Goal: Information Seeking & Learning: Learn about a topic

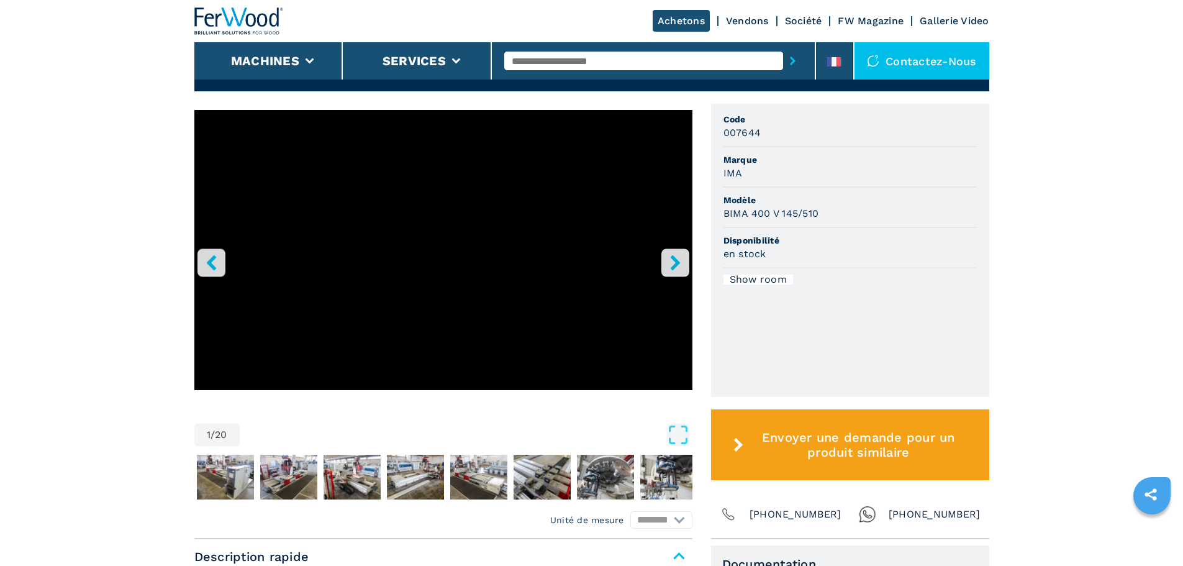
scroll to position [248, 0]
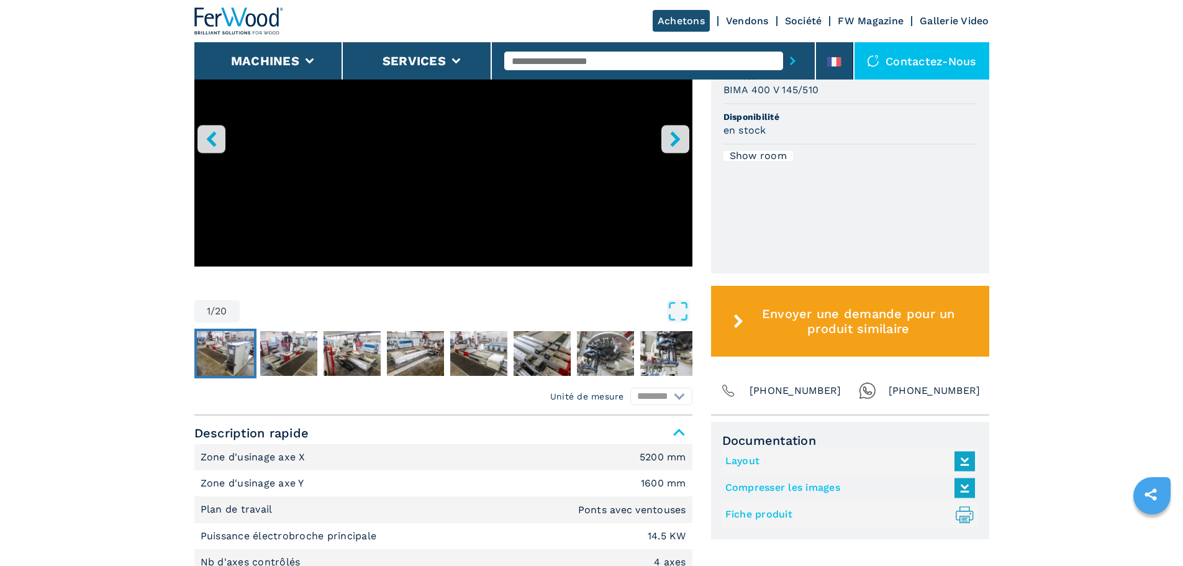
click at [249, 357] on img "Go to Slide 2" at bounding box center [225, 353] width 57 height 45
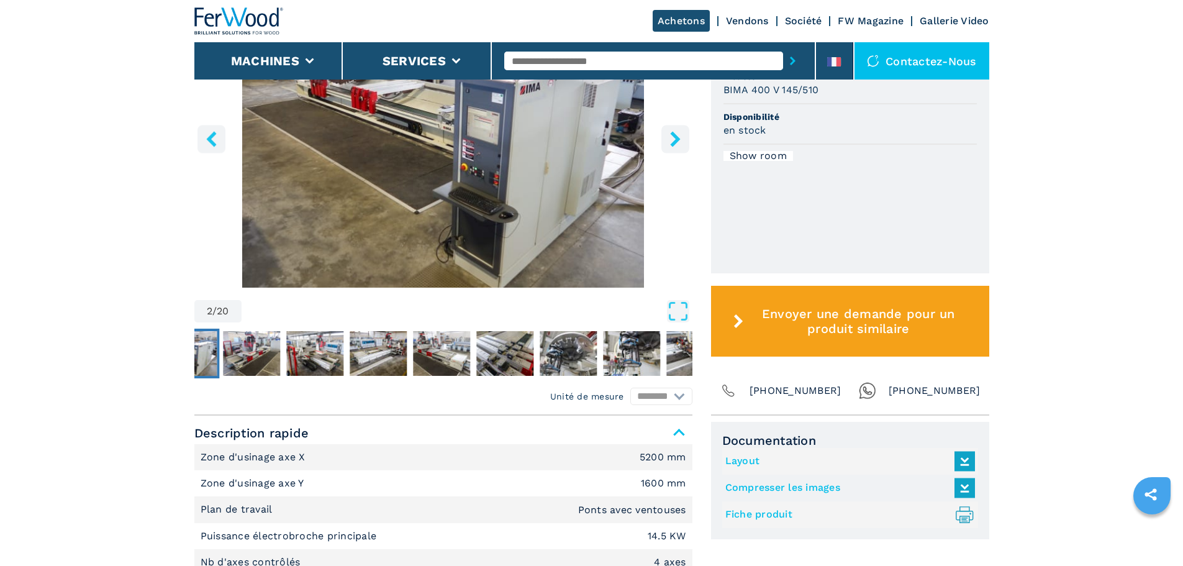
click at [675, 308] on icon "Open Fullscreen" at bounding box center [678, 311] width 22 height 22
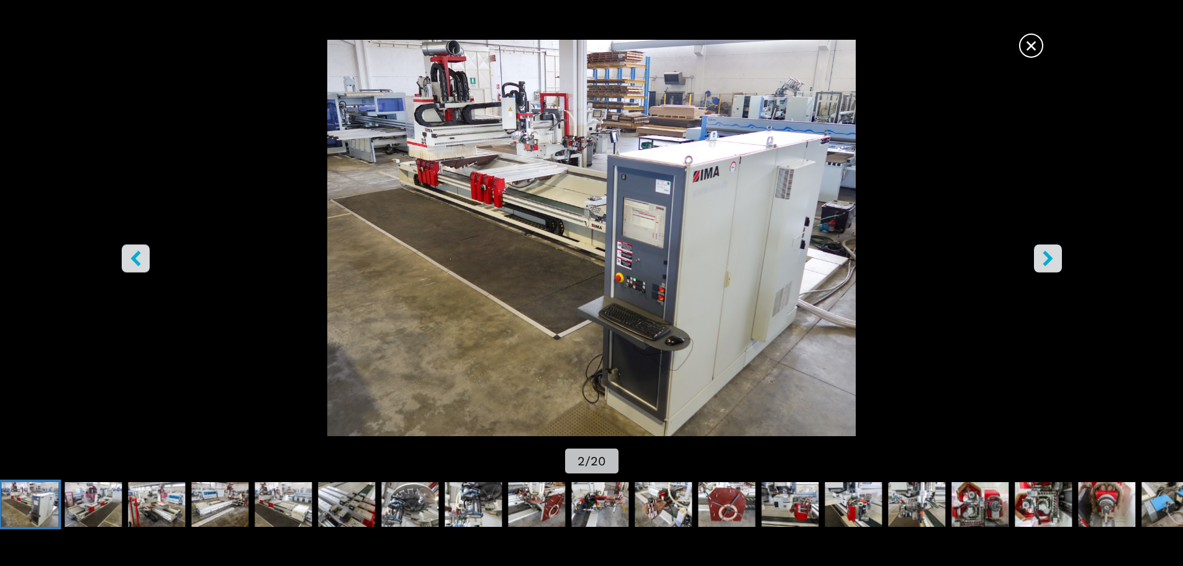
click at [1045, 255] on icon "right-button" at bounding box center [1048, 258] width 10 height 16
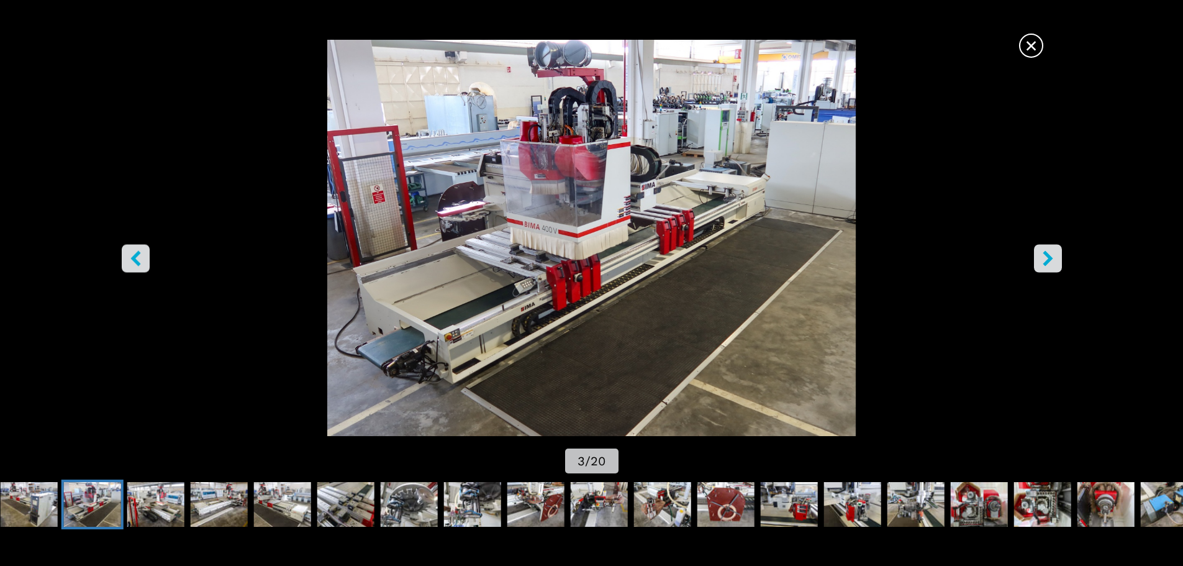
click at [142, 258] on icon "left-button" at bounding box center [136, 258] width 16 height 16
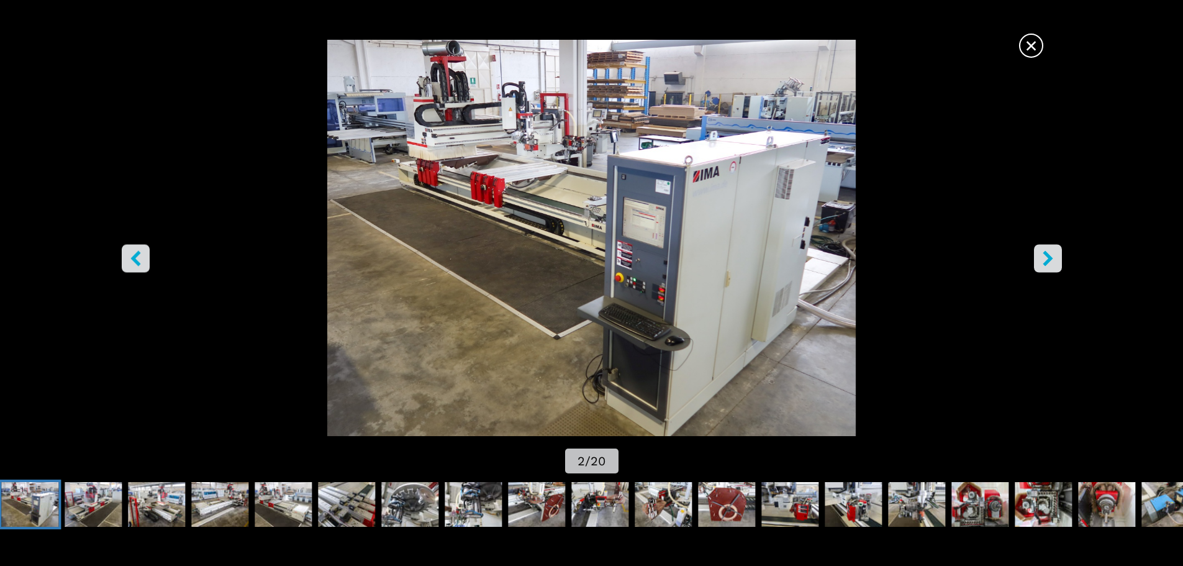
click at [142, 258] on icon "left-button" at bounding box center [136, 258] width 16 height 16
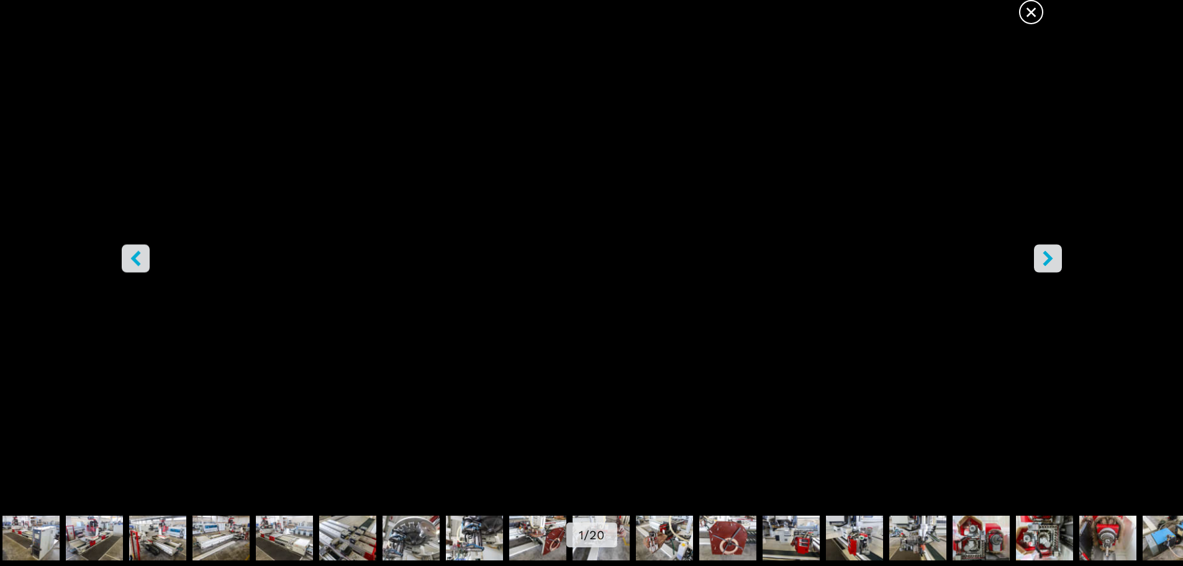
click at [1050, 265] on icon "right-button" at bounding box center [1048, 258] width 16 height 16
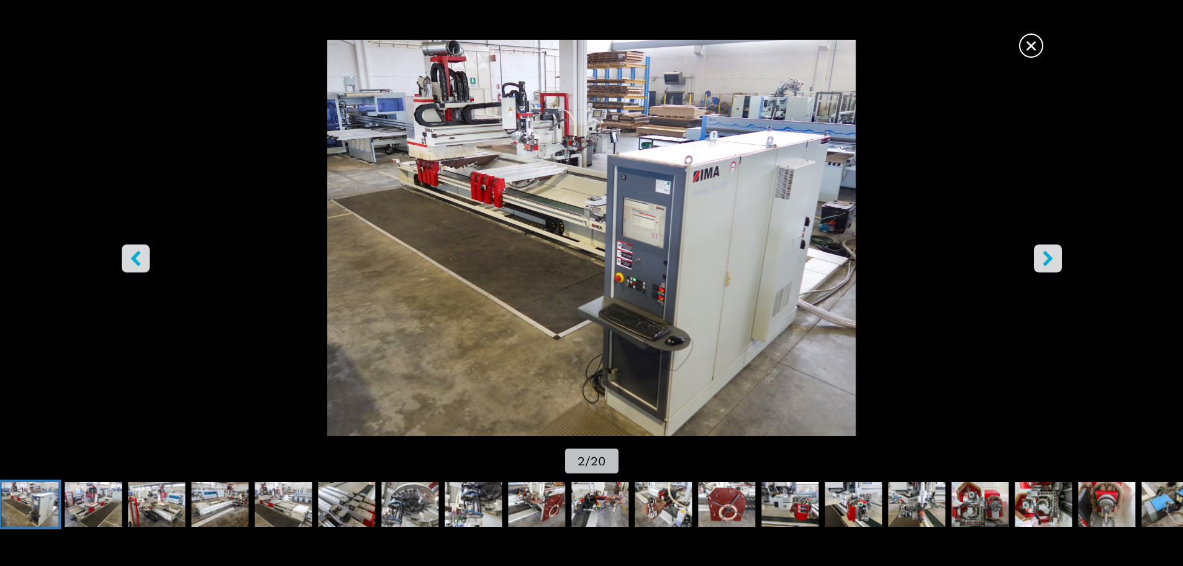
click at [1050, 265] on icon "right-button" at bounding box center [1048, 258] width 16 height 16
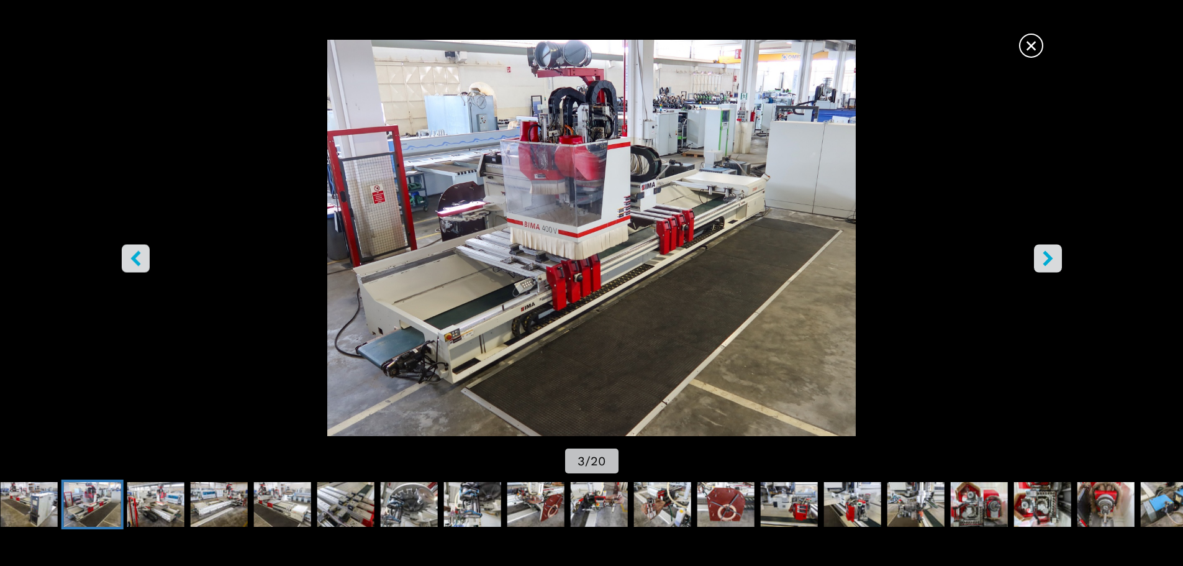
click at [1043, 248] on button "right-button" at bounding box center [1048, 258] width 28 height 28
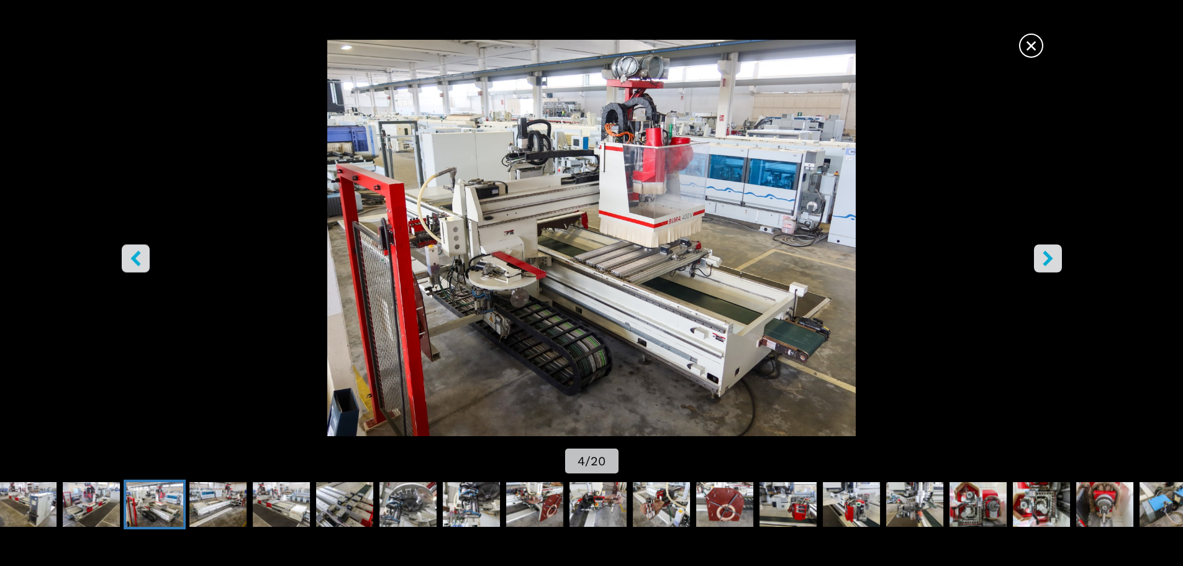
click at [1053, 263] on icon "right-button" at bounding box center [1048, 258] width 16 height 16
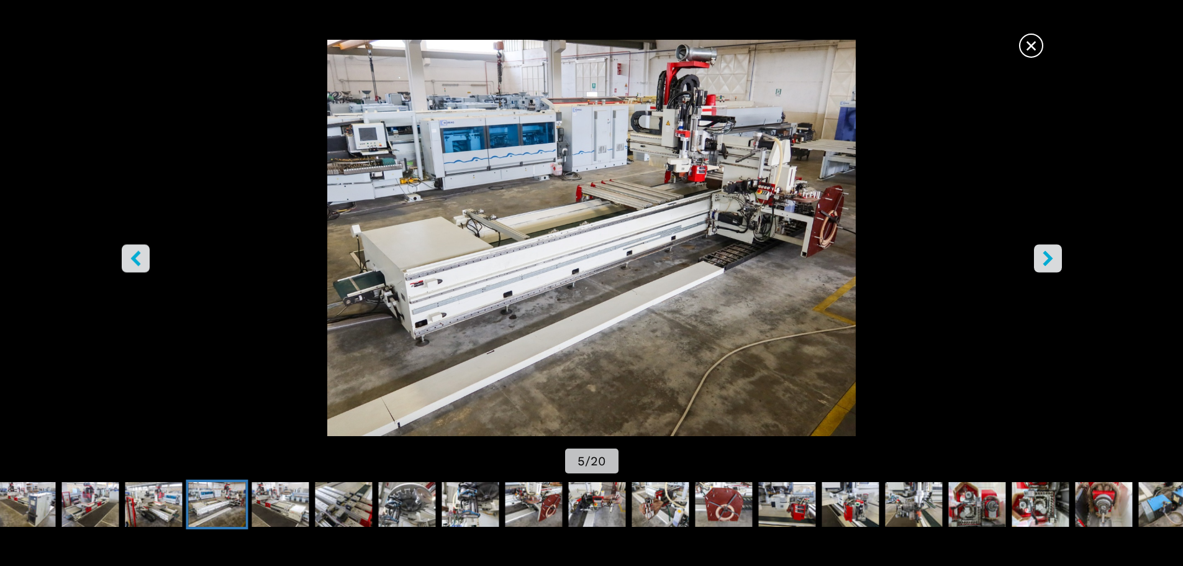
click at [1048, 250] on icon "right-button" at bounding box center [1048, 258] width 16 height 16
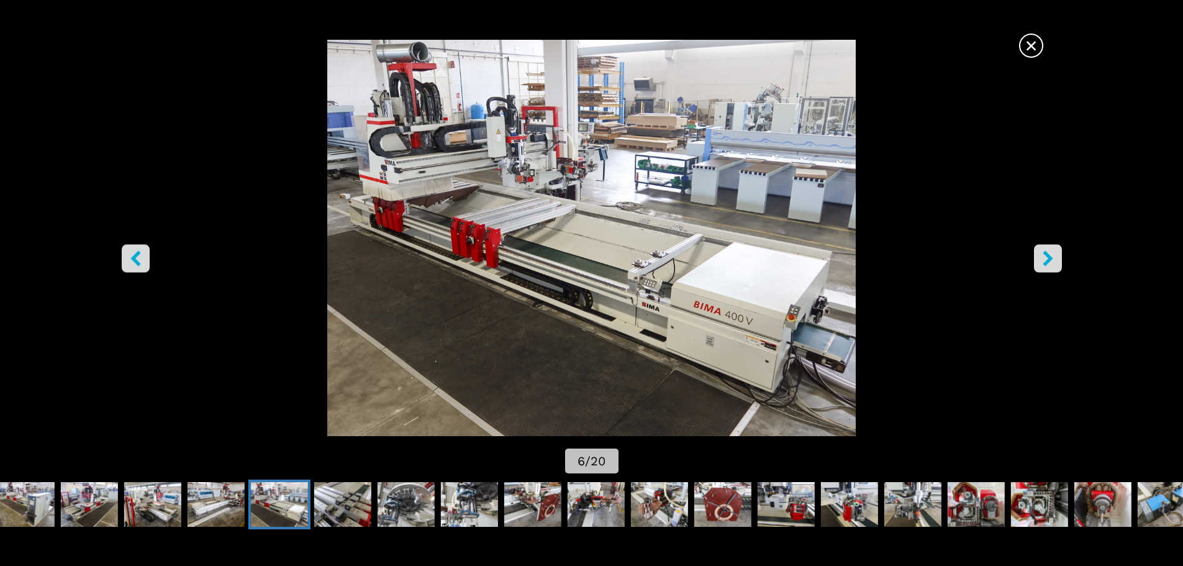
click at [1042, 255] on icon "right-button" at bounding box center [1048, 258] width 16 height 16
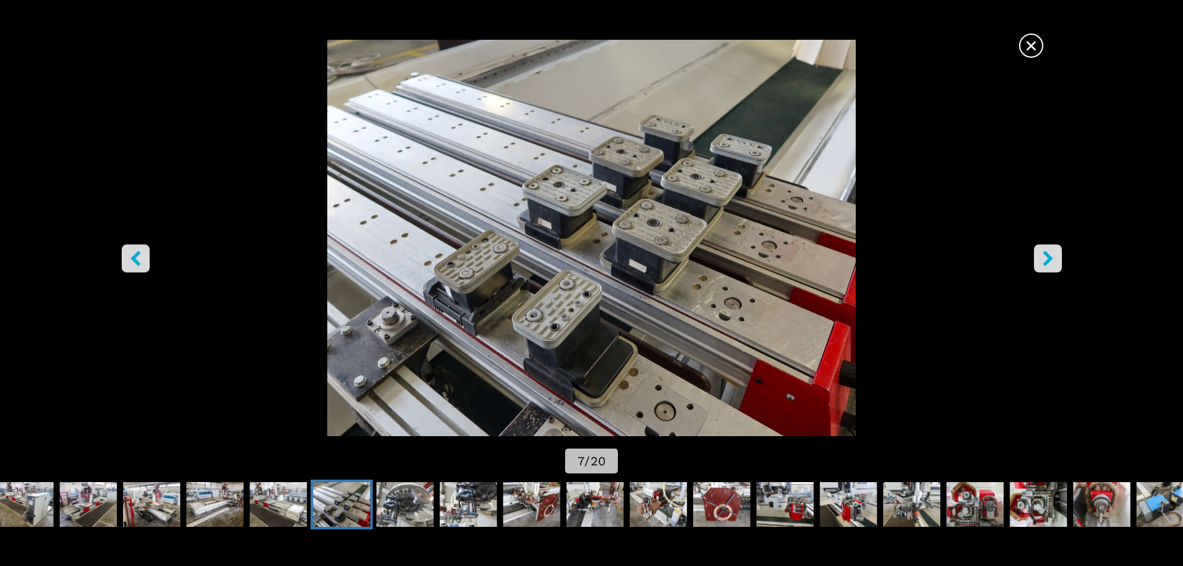
click at [1052, 255] on icon "right-button" at bounding box center [1048, 258] width 16 height 16
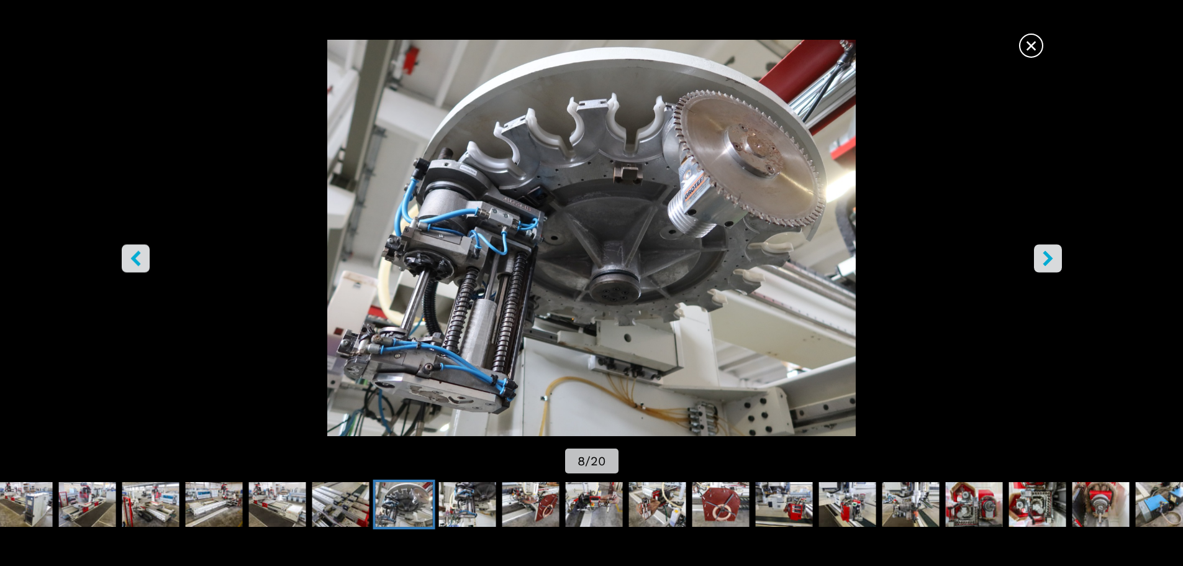
click at [1051, 260] on icon "right-button" at bounding box center [1048, 258] width 16 height 16
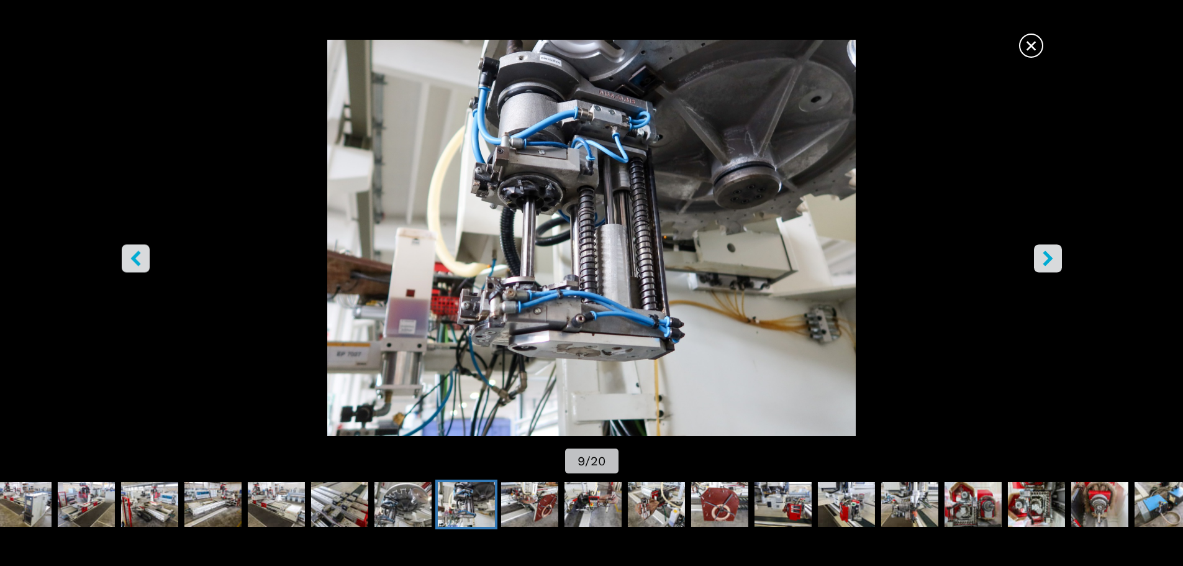
click at [1052, 261] on icon "right-button" at bounding box center [1048, 258] width 16 height 16
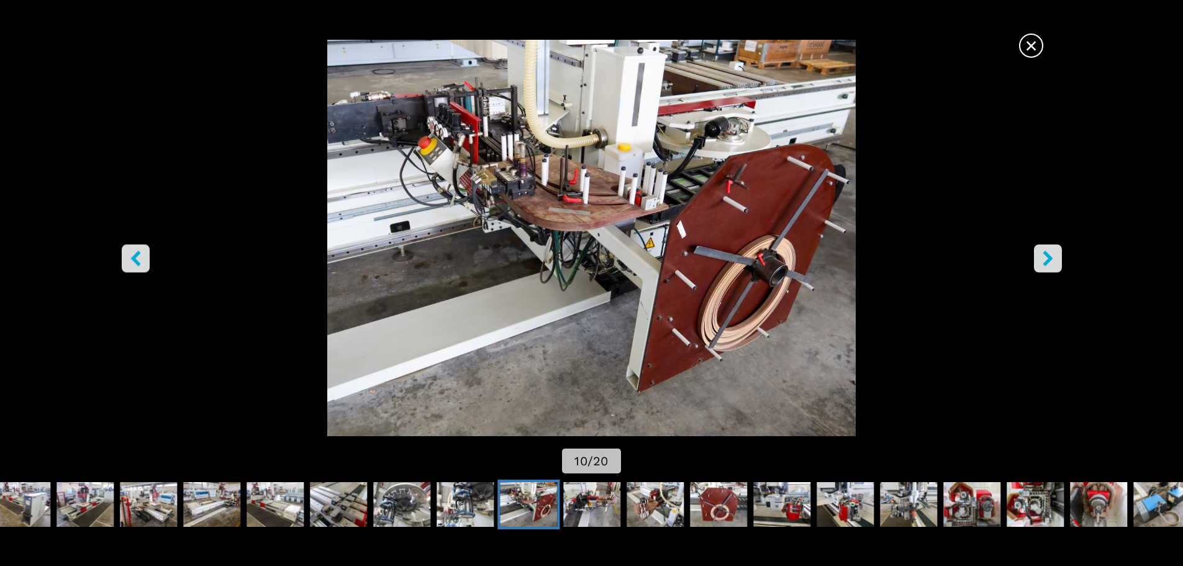
click at [1044, 271] on button "right-button" at bounding box center [1048, 258] width 28 height 28
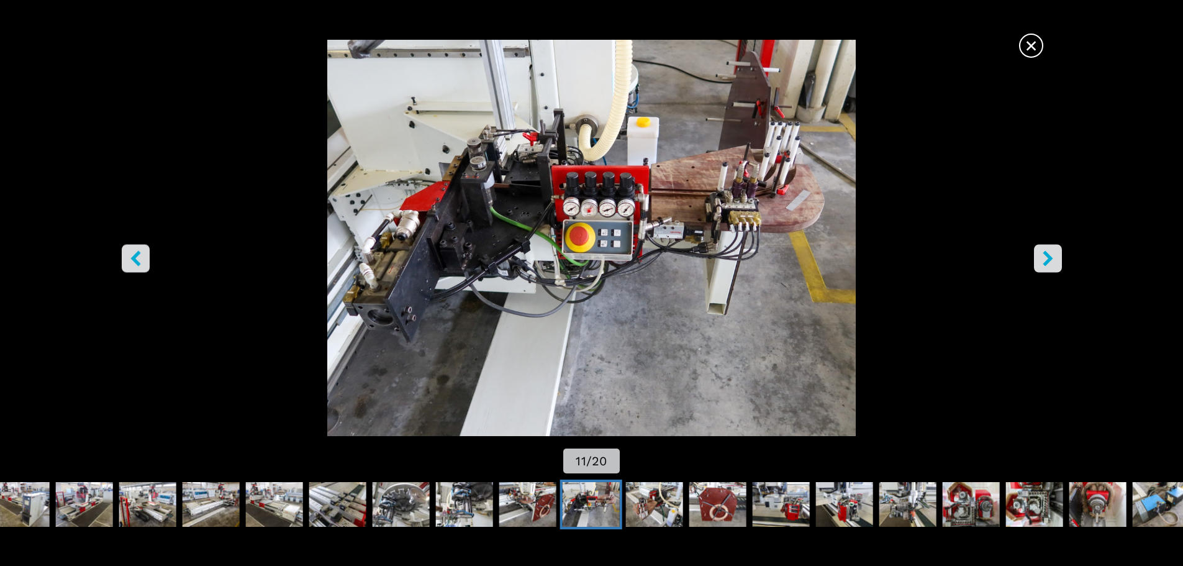
click at [1054, 258] on icon "right-button" at bounding box center [1048, 258] width 16 height 16
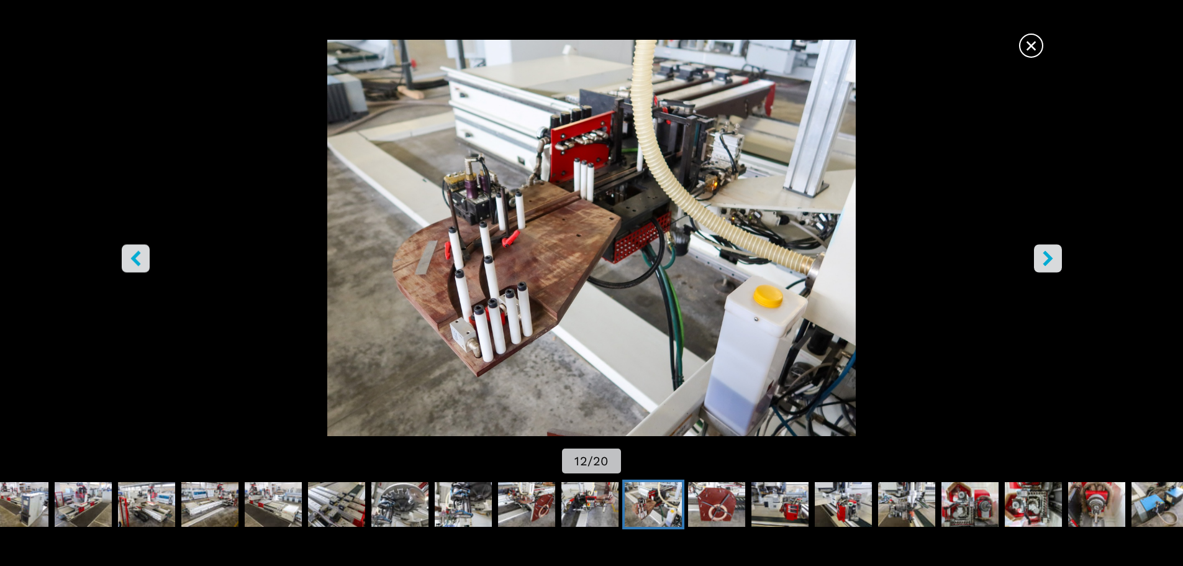
click at [1047, 269] on button "right-button" at bounding box center [1048, 258] width 28 height 28
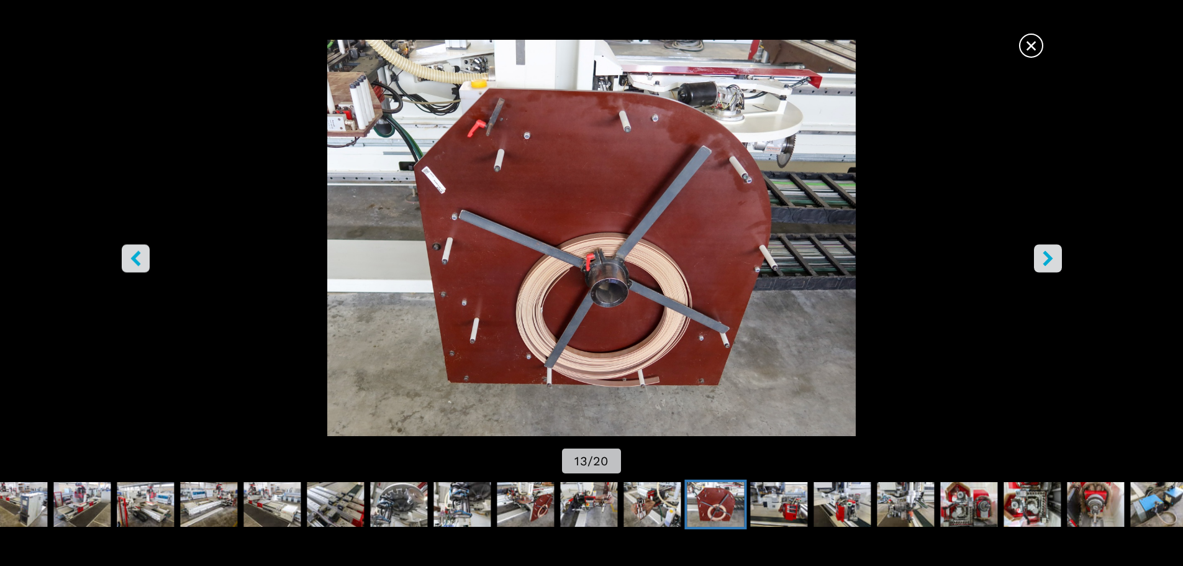
click at [1034, 264] on button "right-button" at bounding box center [1048, 258] width 28 height 28
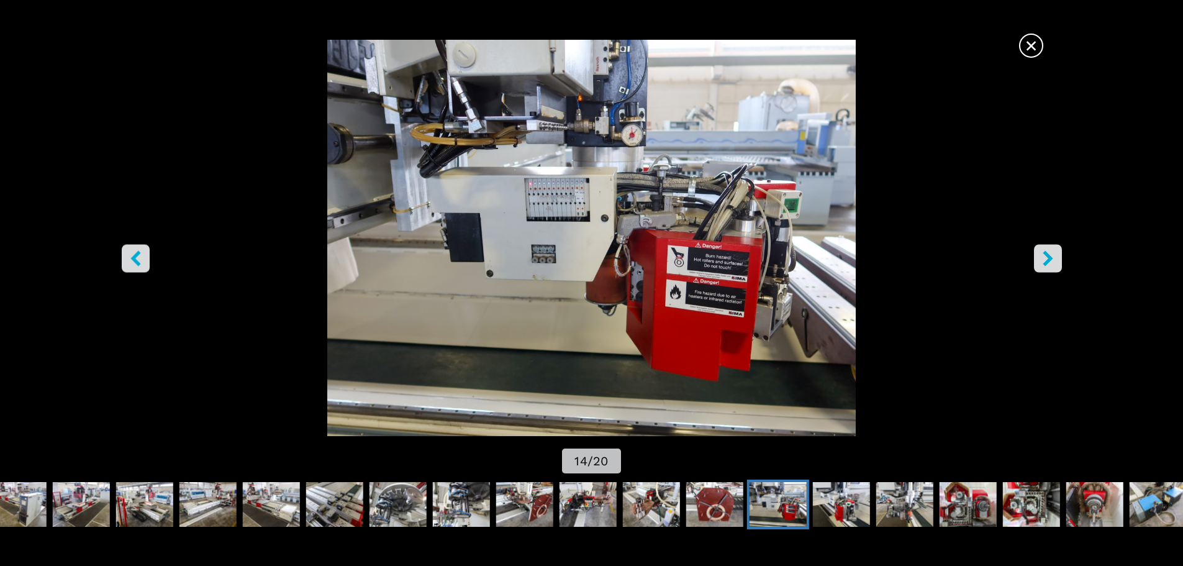
click at [1046, 269] on button "right-button" at bounding box center [1048, 258] width 28 height 28
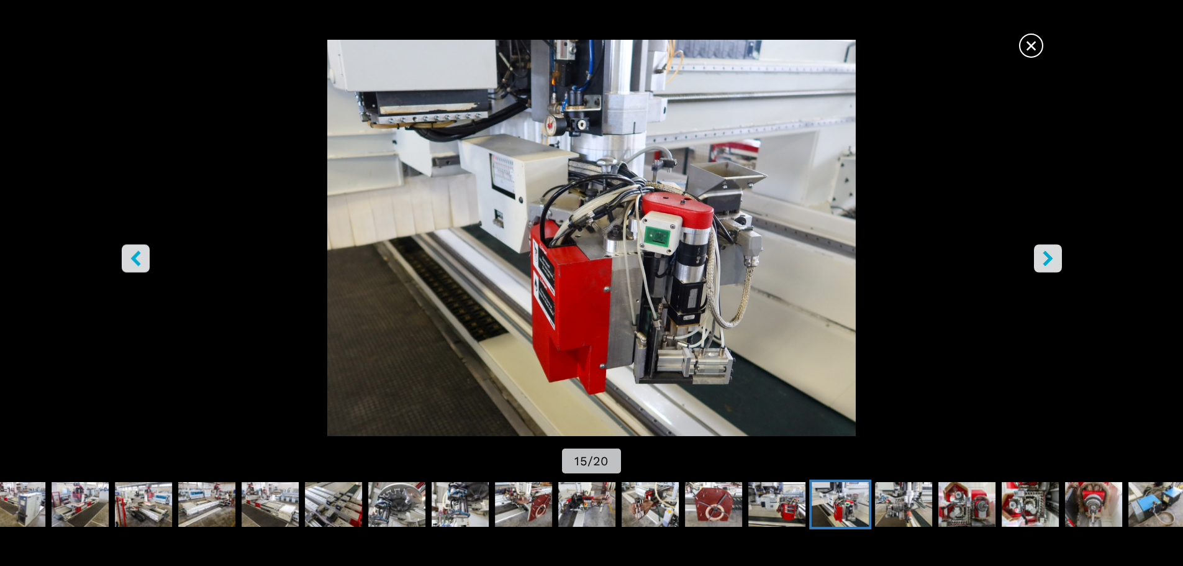
click at [1043, 260] on icon "right-button" at bounding box center [1048, 258] width 16 height 16
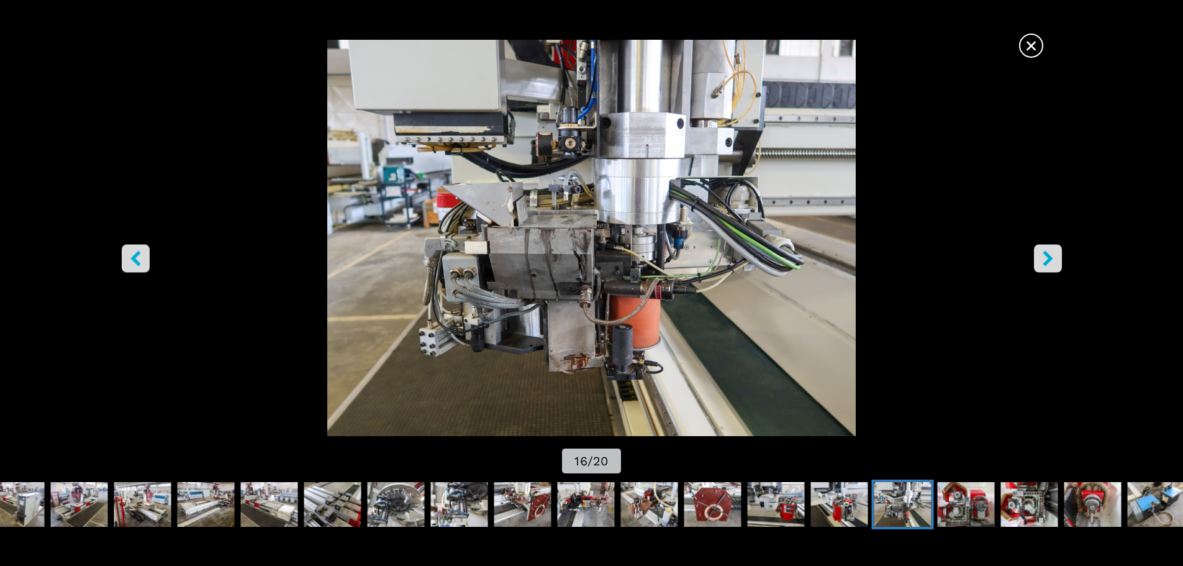
click at [1050, 276] on img "Go to Slide 16" at bounding box center [591, 238] width 1065 height 396
click at [1050, 270] on button "right-button" at bounding box center [1048, 258] width 28 height 28
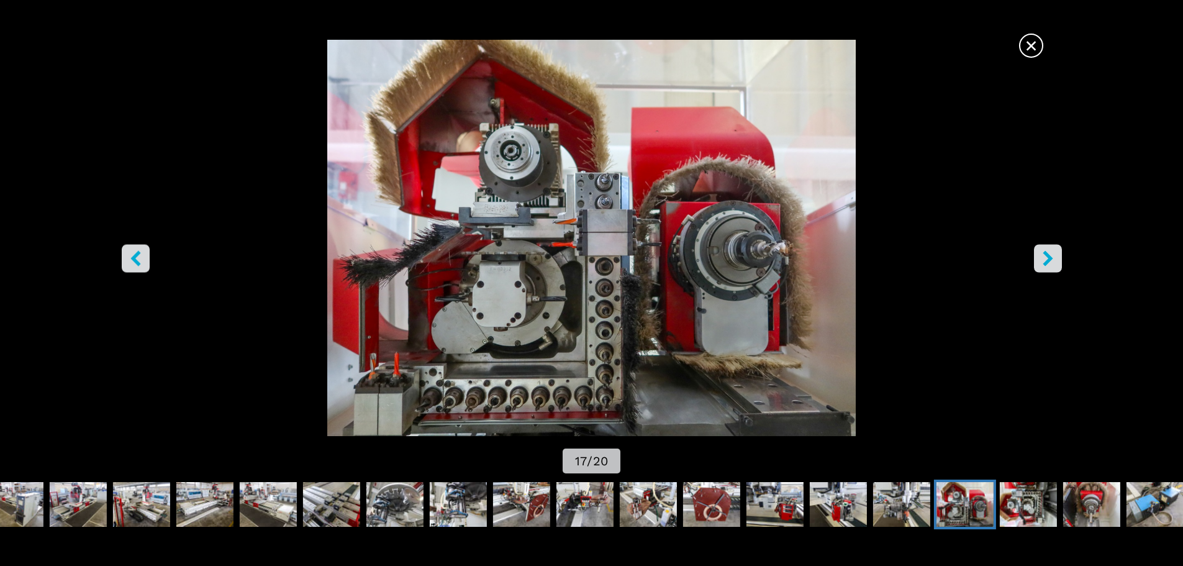
drag, startPoint x: 737, startPoint y: 250, endPoint x: 670, endPoint y: 294, distance: 80.3
click at [670, 294] on img "Go to Slide 17" at bounding box center [591, 238] width 1065 height 396
click at [1042, 507] on img "Go to Slide 18" at bounding box center [1028, 504] width 57 height 45
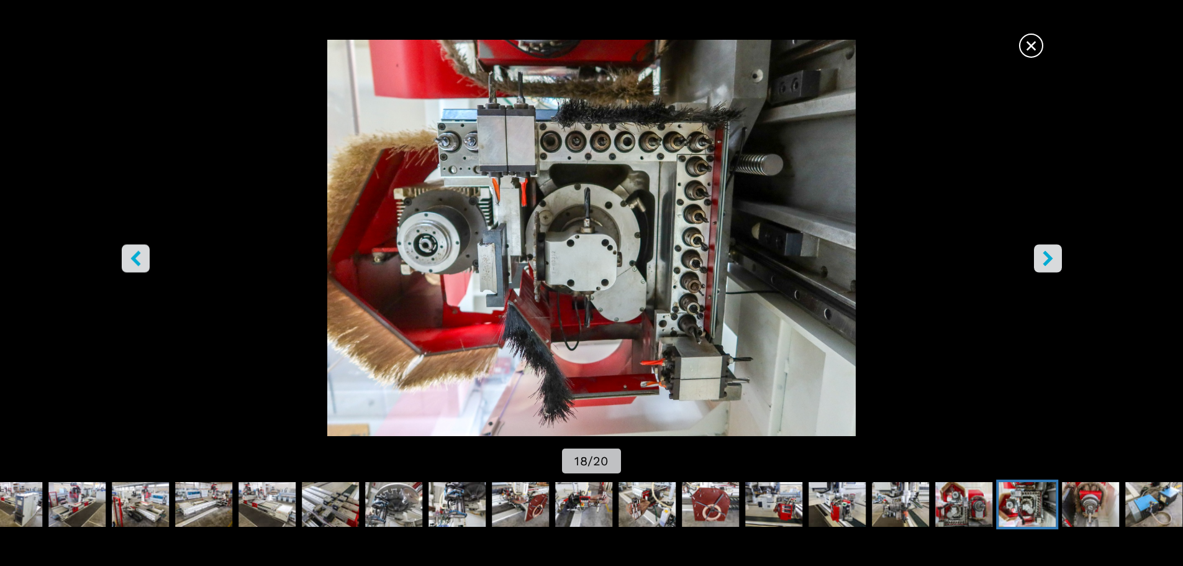
click at [1058, 258] on button "right-button" at bounding box center [1048, 258] width 28 height 28
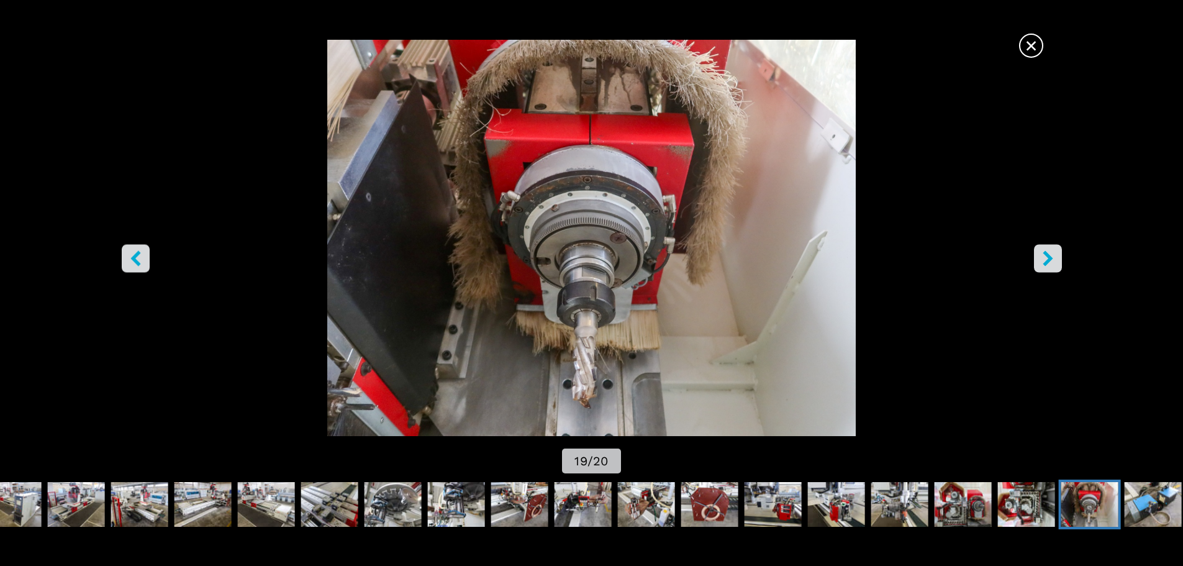
click at [1035, 268] on button "right-button" at bounding box center [1048, 258] width 28 height 28
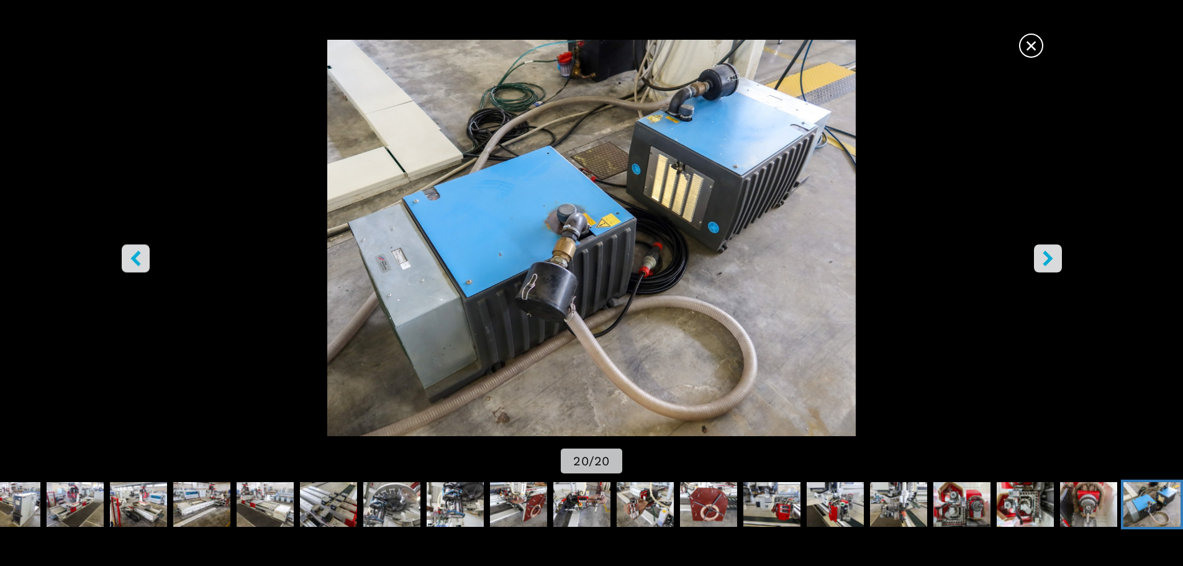
click at [1027, 43] on span "×" at bounding box center [1031, 43] width 22 height 22
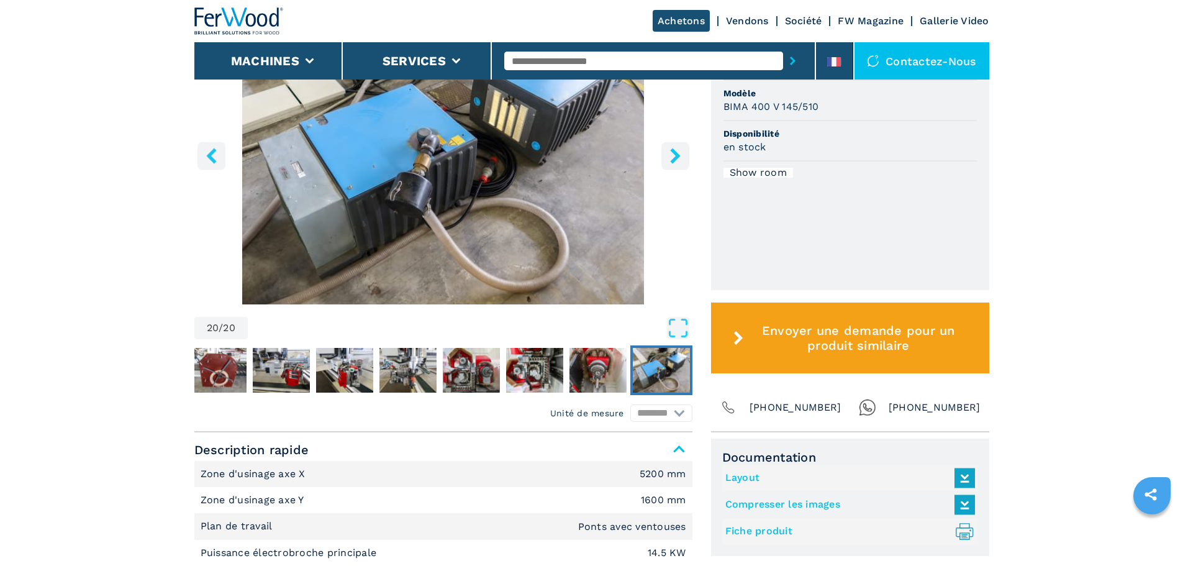
scroll to position [128, 0]
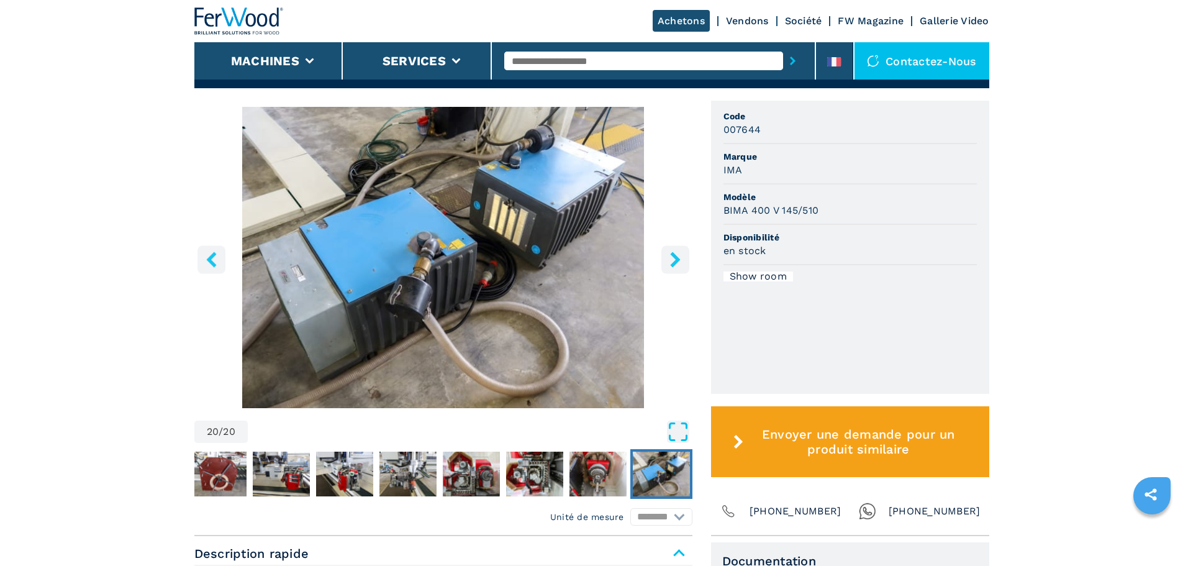
click at [680, 434] on icon "Open Fullscreen" at bounding box center [678, 431] width 22 height 22
